Goal: Task Accomplishment & Management: Use online tool/utility

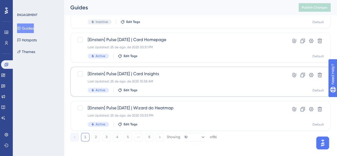
scroll to position [257, 0]
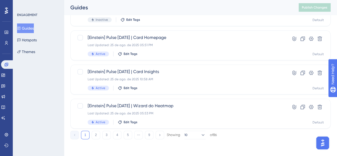
click at [100, 135] on div "1 2 3 4 5 ⋯ 9 Showing 10 of 86" at bounding box center [143, 135] width 147 height 9
click at [96, 136] on button "2" at bounding box center [96, 135] width 9 height 9
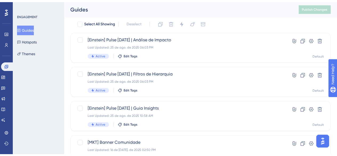
scroll to position [27, 0]
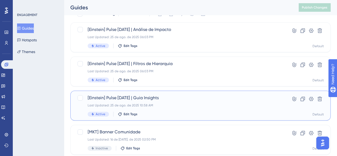
click at [202, 96] on span "[Einstein] Pulse [DATE] | Guia Insights" at bounding box center [179, 98] width 183 height 6
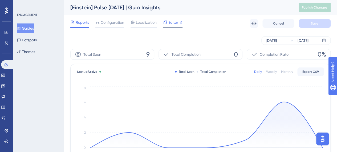
click at [172, 23] on span "Editor" at bounding box center [173, 22] width 10 height 6
click at [29, 26] on button "Guides" at bounding box center [25, 28] width 17 height 10
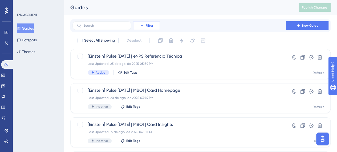
click at [153, 27] on button "Filter" at bounding box center [146, 25] width 27 height 9
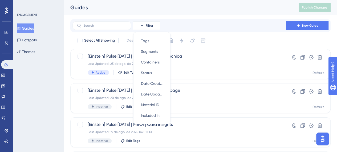
scroll to position [2, 0]
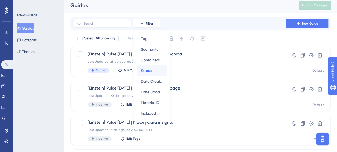
click at [150, 71] on span "Status" at bounding box center [146, 70] width 11 height 6
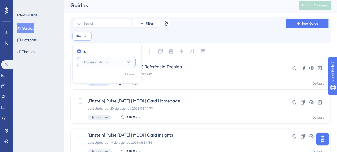
click at [108, 63] on span "Choose a status" at bounding box center [95, 62] width 27 height 6
click at [103, 79] on div "Active Active" at bounding box center [106, 78] width 43 height 11
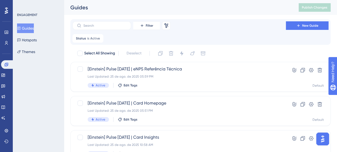
scroll to position [0, 0]
click at [45, 40] on div "Guides Hotspots Themes" at bounding box center [38, 39] width 43 height 33
click at [37, 40] on button "Hotspots" at bounding box center [27, 40] width 20 height 10
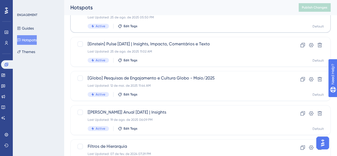
scroll to position [160, 0]
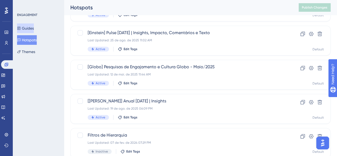
click at [25, 27] on button "Guides" at bounding box center [25, 28] width 17 height 10
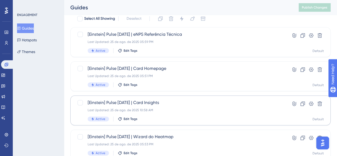
scroll to position [27, 0]
